Goal: Complete application form: Complete application form

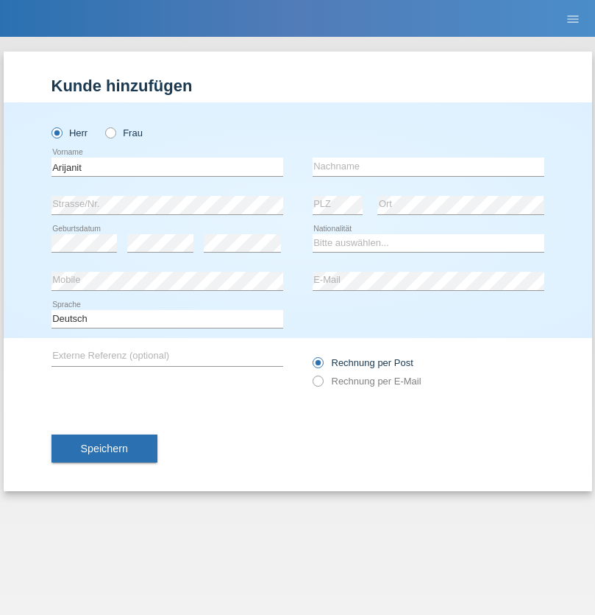
type input "Arijanit"
click at [428, 166] on input "text" at bounding box center [429, 167] width 232 height 18
type input "[PERSON_NAME]"
select select "XK"
select select "C"
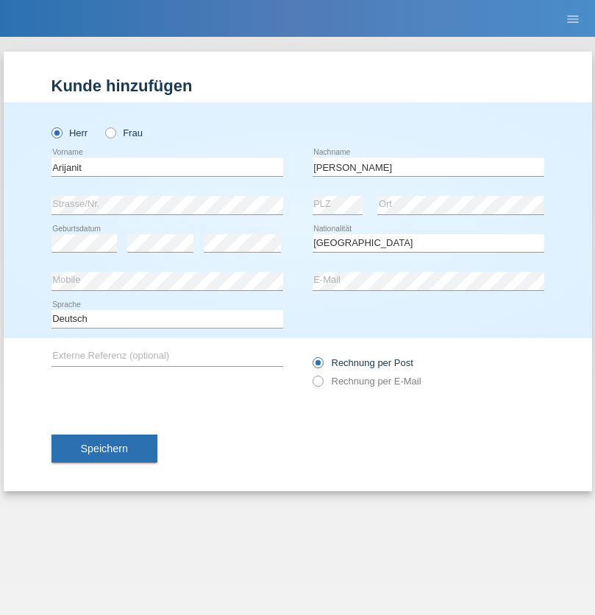
select select "24"
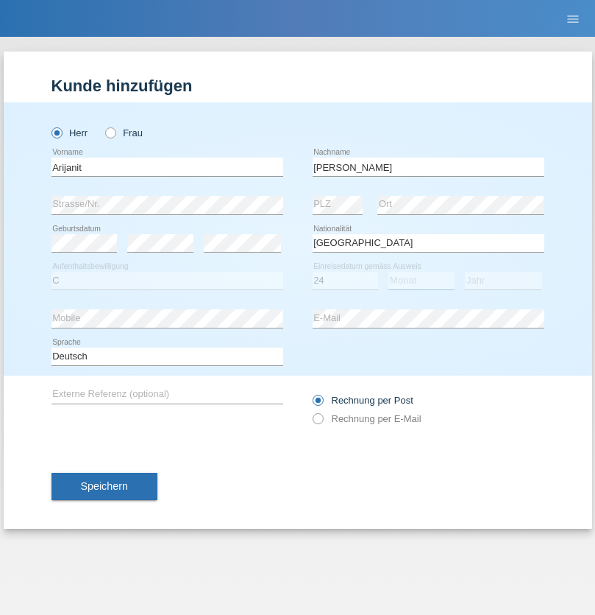
select select "07"
select select "2020"
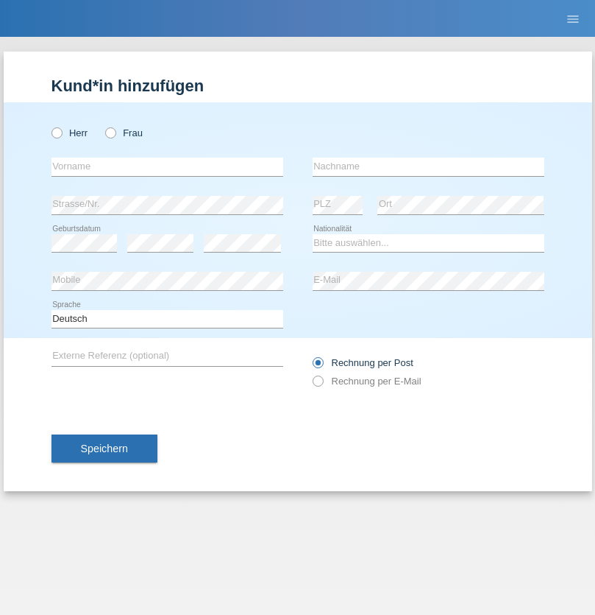
radio input "true"
click at [167, 166] on input "text" at bounding box center [168, 167] width 232 height 18
type input "Camilo"
click at [428, 166] on input "text" at bounding box center [429, 167] width 232 height 18
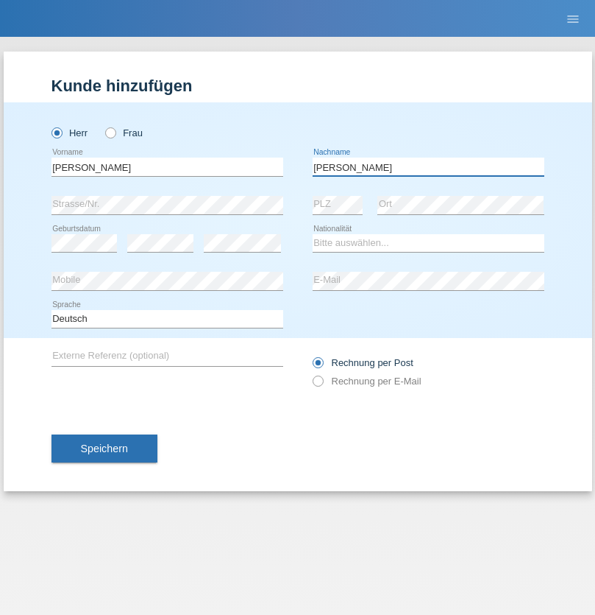
type input "Fernandes Braga"
select select "PT"
select select "C"
select select "04"
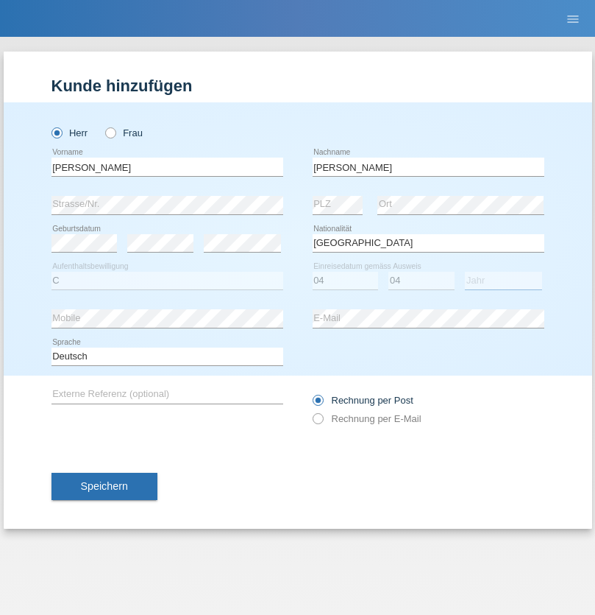
select select "1988"
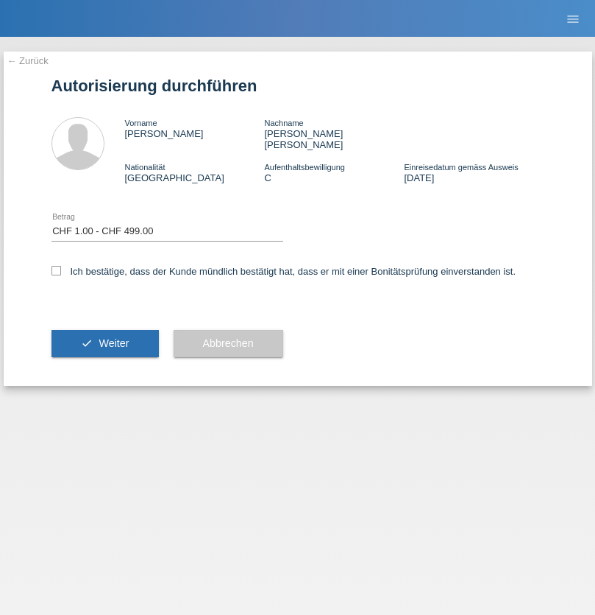
select select "1"
checkbox input "true"
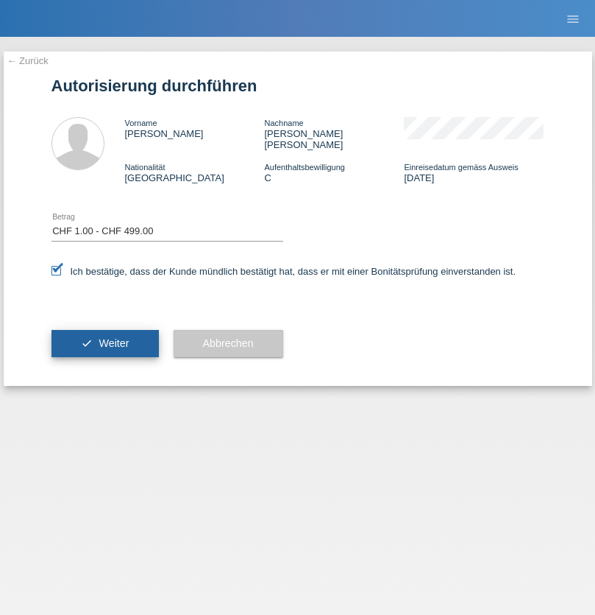
click at [105, 337] on span "Weiter" at bounding box center [114, 343] width 30 height 12
